Goal: Task Accomplishment & Management: Complete application form

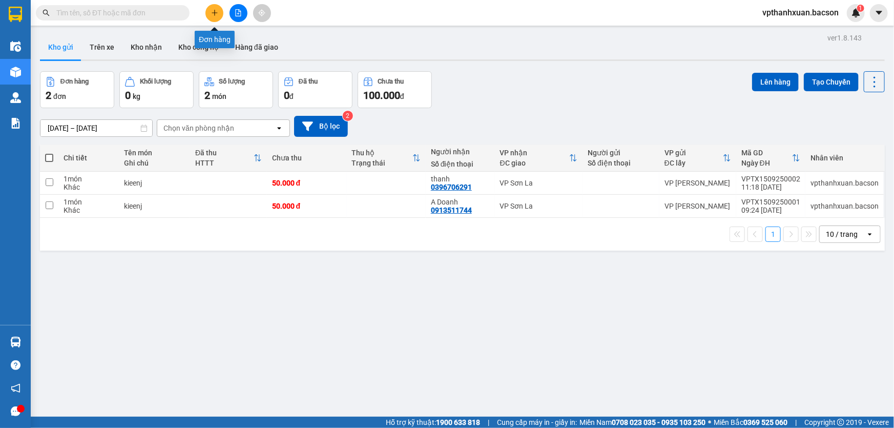
click at [214, 6] on button at bounding box center [215, 13] width 18 height 18
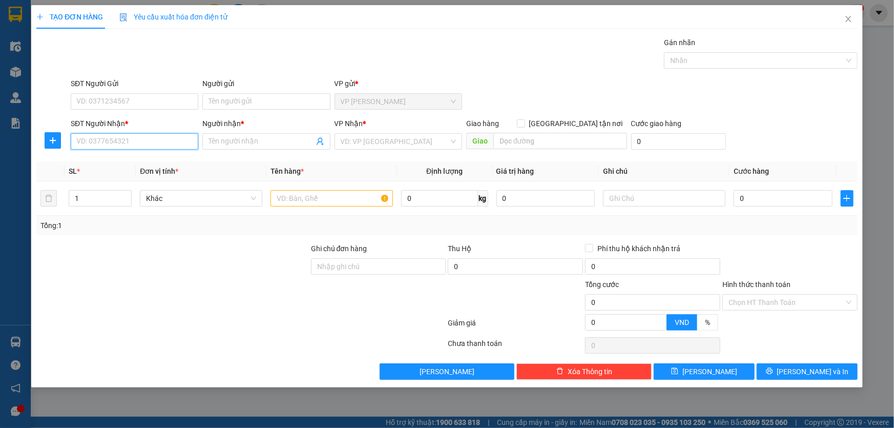
click at [171, 141] on input "SĐT Người Nhận *" at bounding box center [135, 141] width 128 height 16
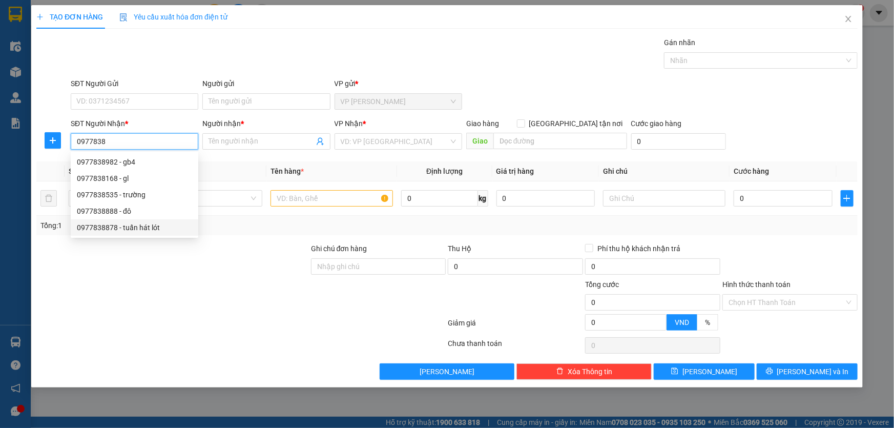
click at [136, 234] on div "0977838878 - tuấn hát lót" at bounding box center [135, 227] width 128 height 16
type input "0977838878"
type input "tuấn hát lót"
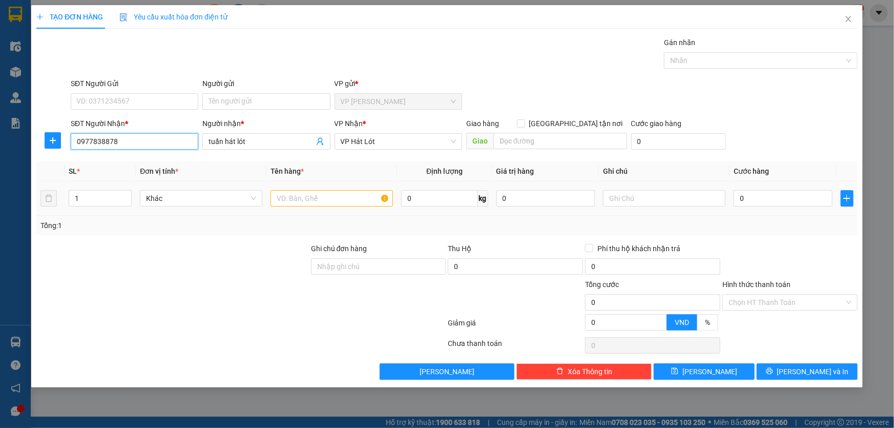
type input "0977838878"
click at [312, 198] on input "text" at bounding box center [332, 198] width 122 height 16
type input "kien"
click at [749, 188] on td "0" at bounding box center [783, 198] width 107 height 34
click at [759, 203] on input "0" at bounding box center [783, 198] width 99 height 16
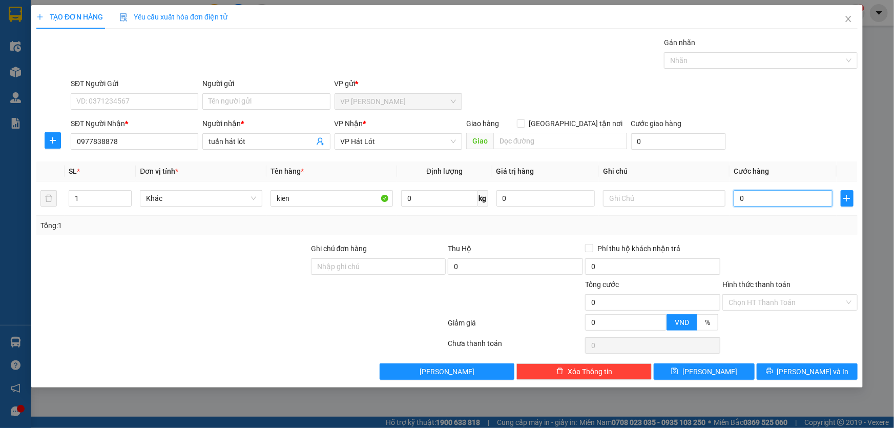
type input "1"
type input "10"
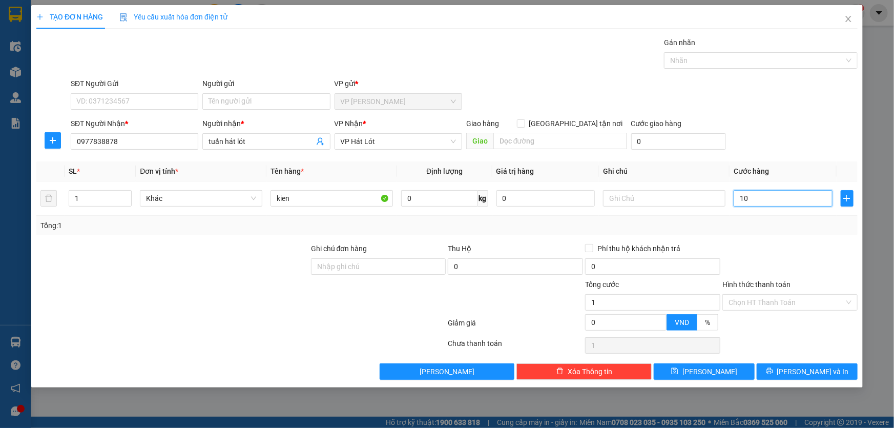
type input "10"
type input "100"
type input "100.000"
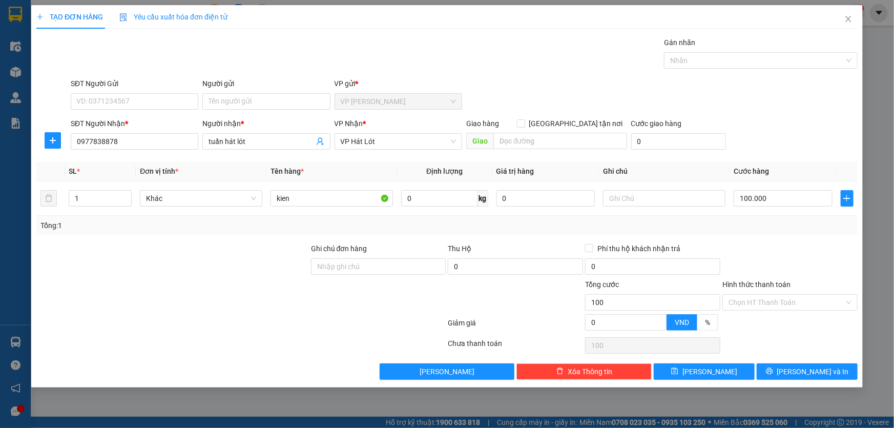
type input "100.000"
drag, startPoint x: 789, startPoint y: 141, endPoint x: 752, endPoint y: 251, distance: 115.7
click at [786, 142] on div "SĐT Người Nhận * 0977838878 Người nhận * tuấn hát lót VP Nhận * VP Hát Lót Giao…" at bounding box center [464, 136] width 791 height 36
click at [774, 365] on button "[PERSON_NAME] và In" at bounding box center [807, 371] width 101 height 16
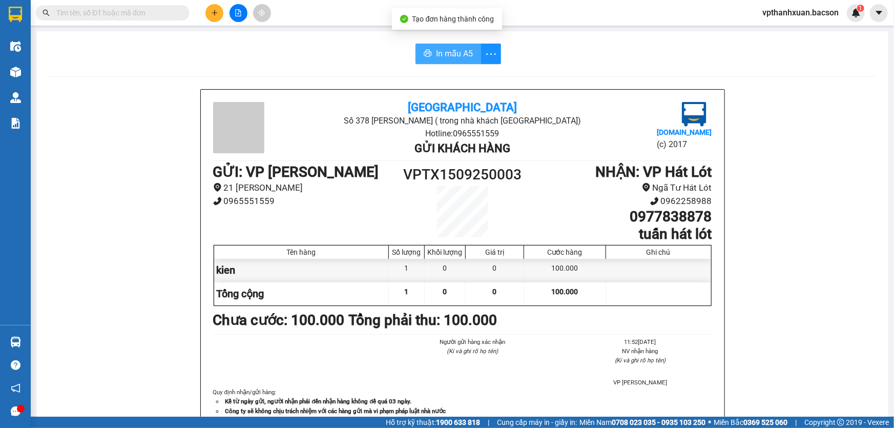
click at [465, 61] on button "In mẫu A5" at bounding box center [449, 54] width 66 height 21
